Goal: Find specific page/section: Find specific page/section

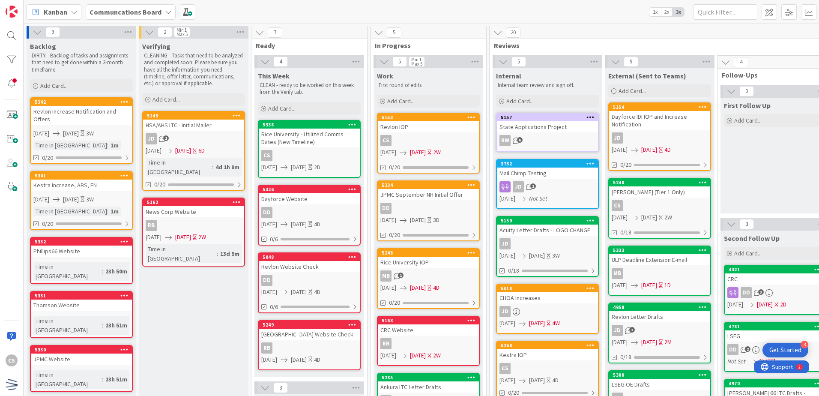
click at [315, 144] on div "Rice University - Utilized Comms Dates (New Timeline)" at bounding box center [309, 137] width 101 height 19
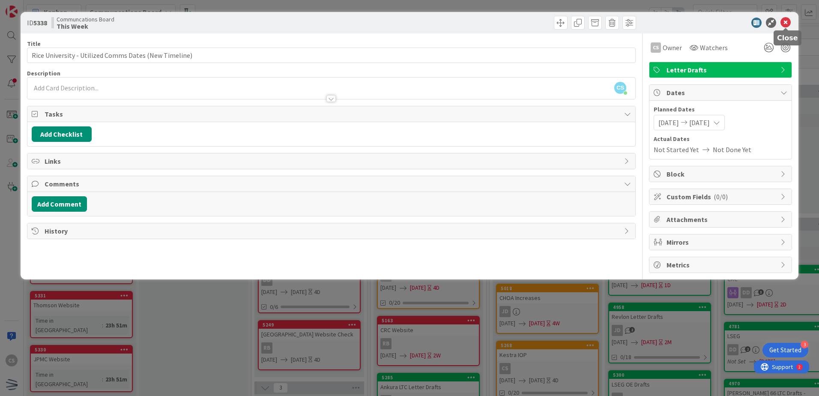
click at [787, 22] on icon at bounding box center [785, 23] width 10 height 10
